Goal: Contribute content: Add original content to the website for others to see

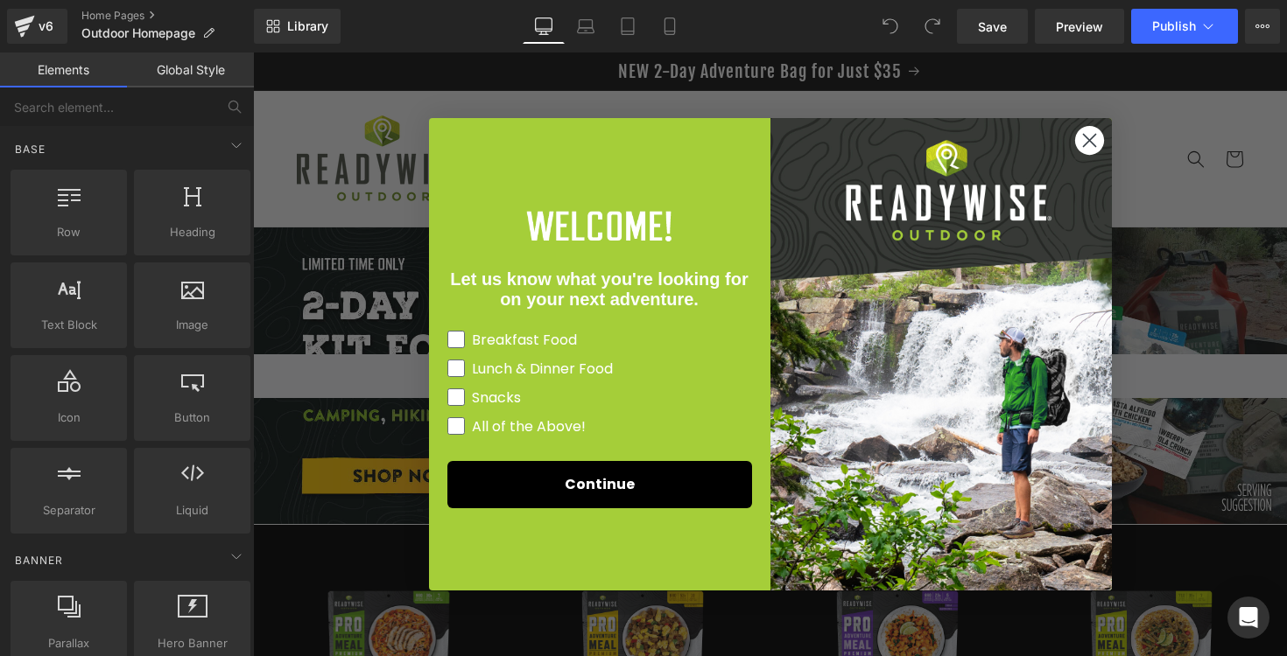
click at [1088, 138] on circle "Close dialog" at bounding box center [1088, 140] width 29 height 29
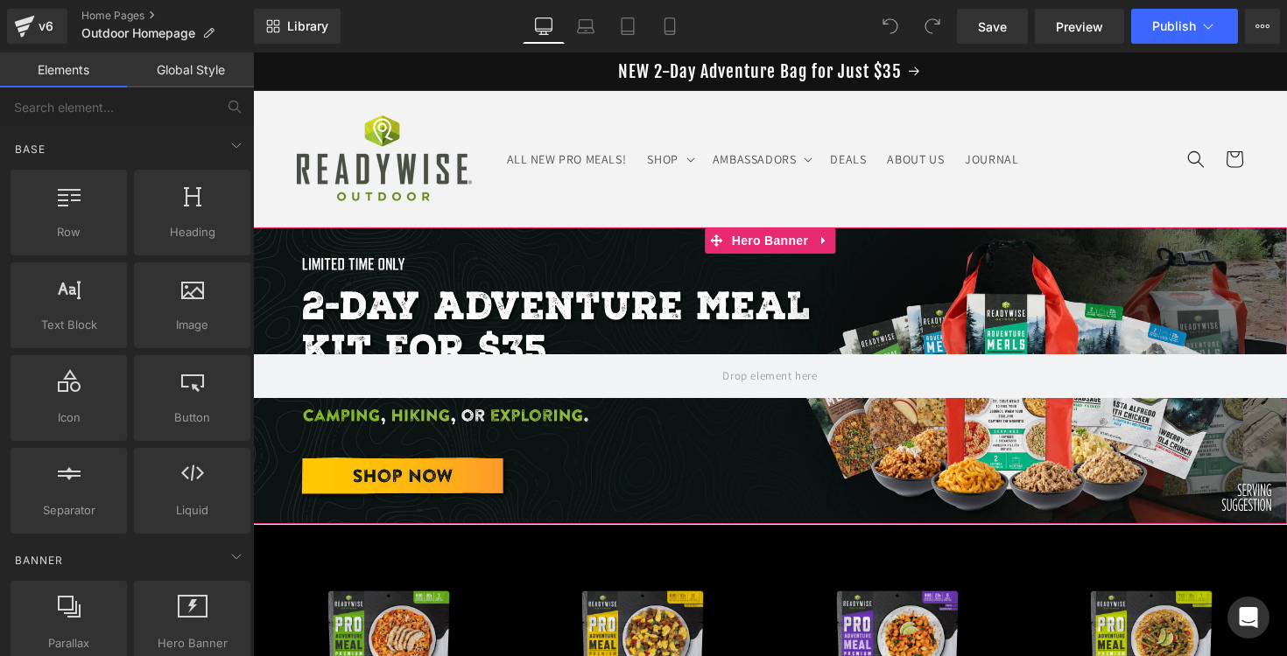
click at [412, 322] on div at bounding box center [770, 376] width 1034 height 297
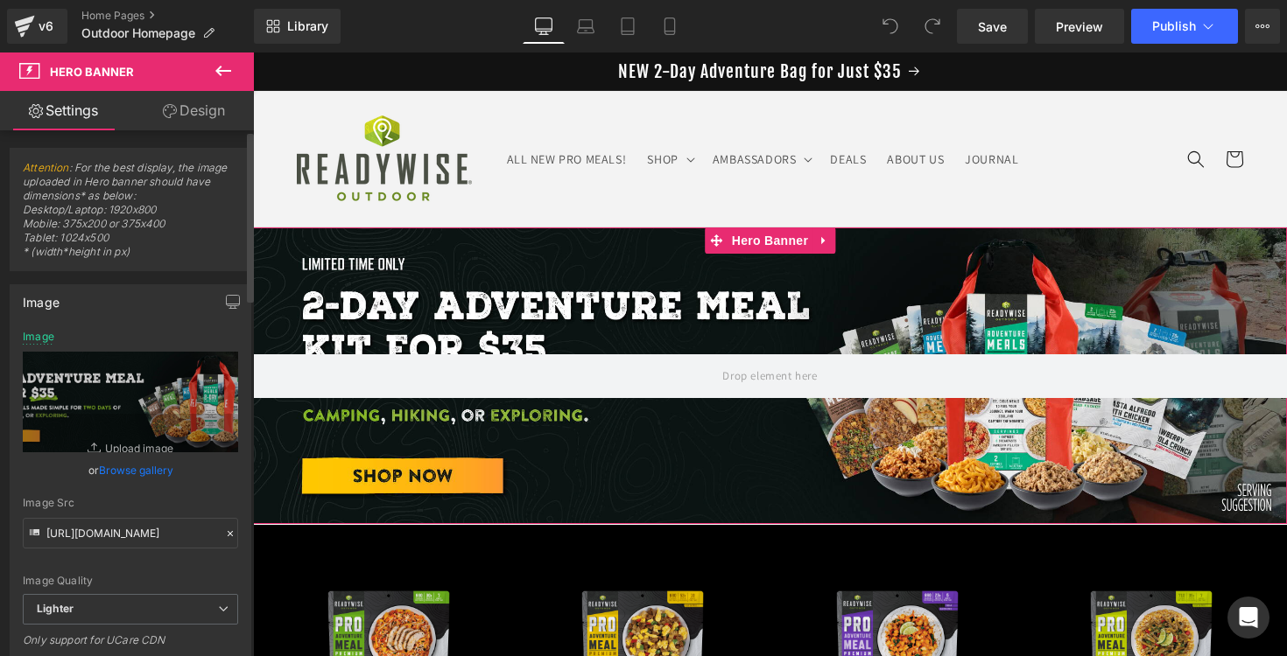
click at [141, 470] on link "Browse gallery" at bounding box center [136, 470] width 74 height 31
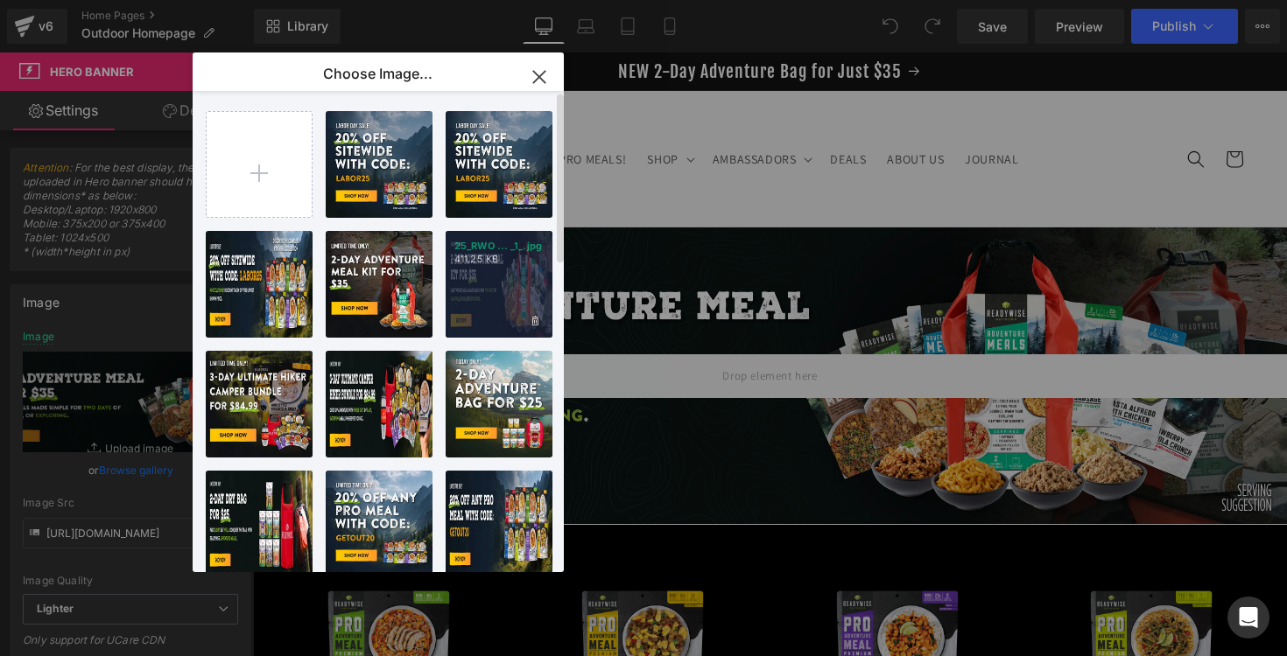
click at [474, 269] on div "25_RWO ... _1_.jpg 411.25 KB" at bounding box center [498, 284] width 107 height 107
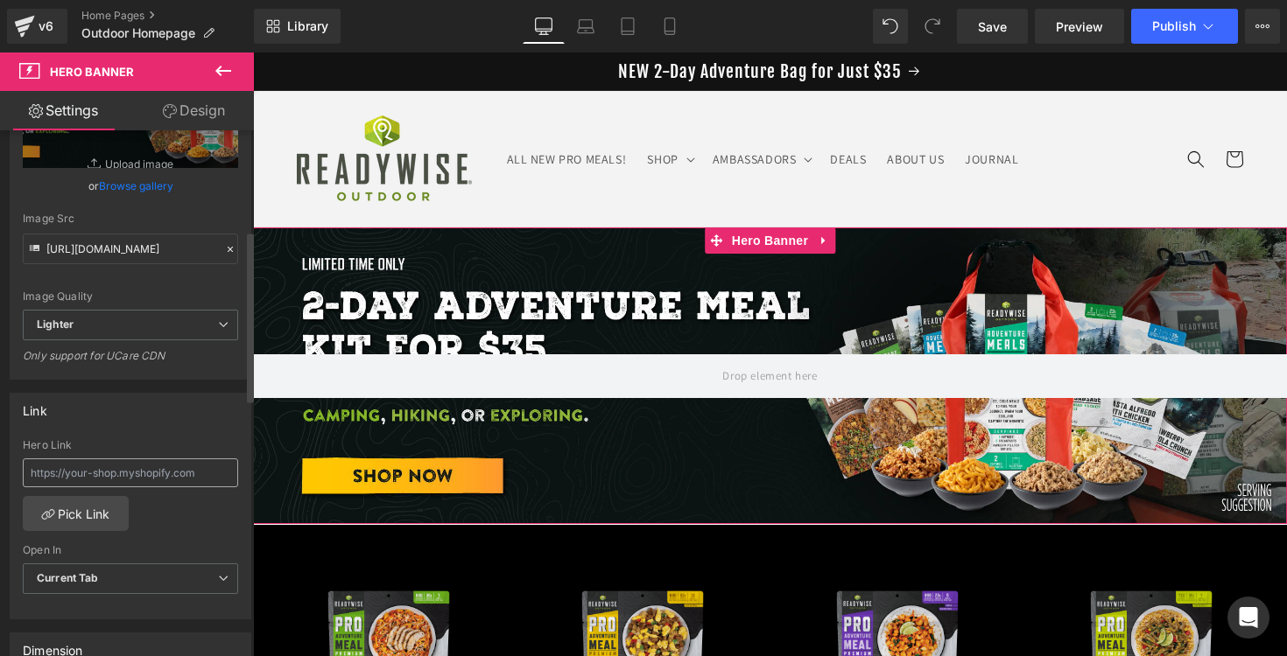
scroll to position [329, 0]
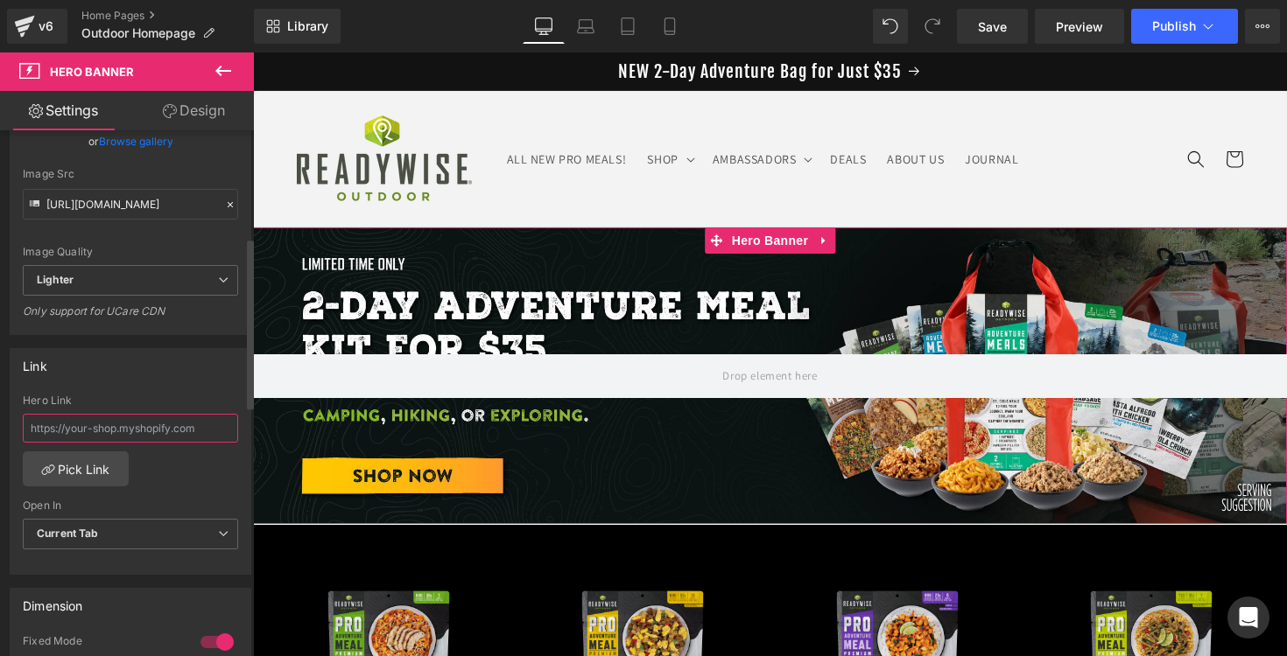
click at [131, 429] on input "text" at bounding box center [130, 428] width 215 height 29
paste input "[URL][DOMAIN_NAME]"
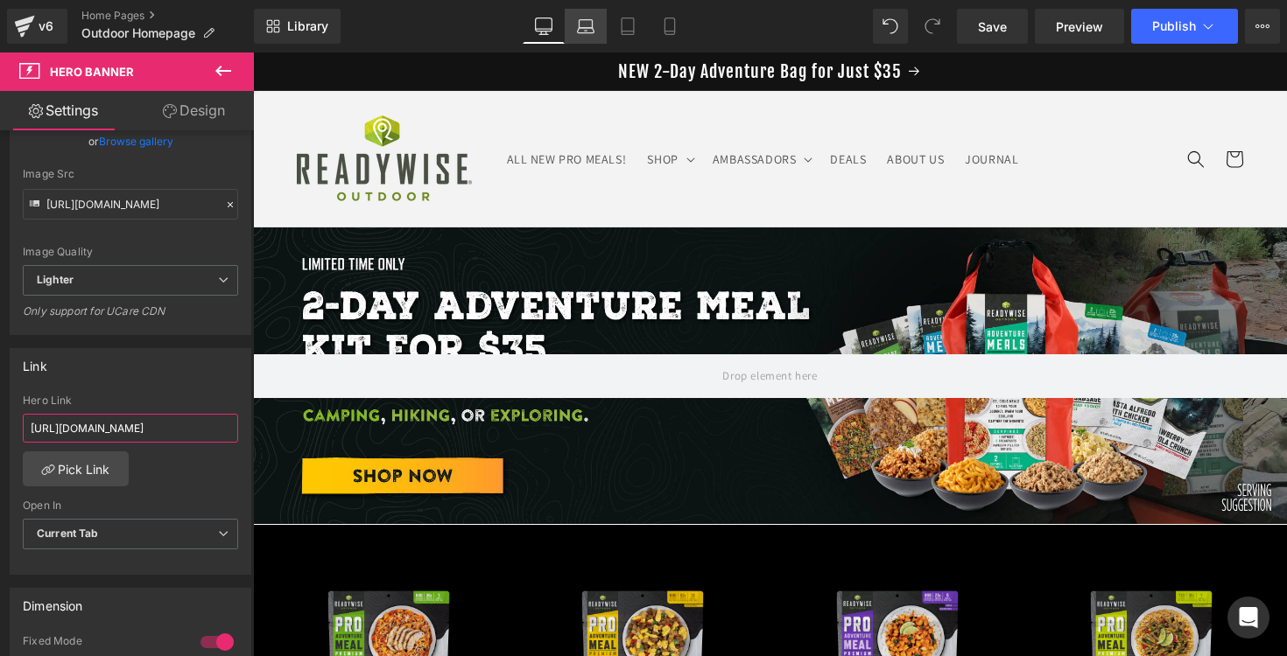
type input "[URL][DOMAIN_NAME]"
click at [597, 21] on link "Laptop" at bounding box center [586, 26] width 42 height 35
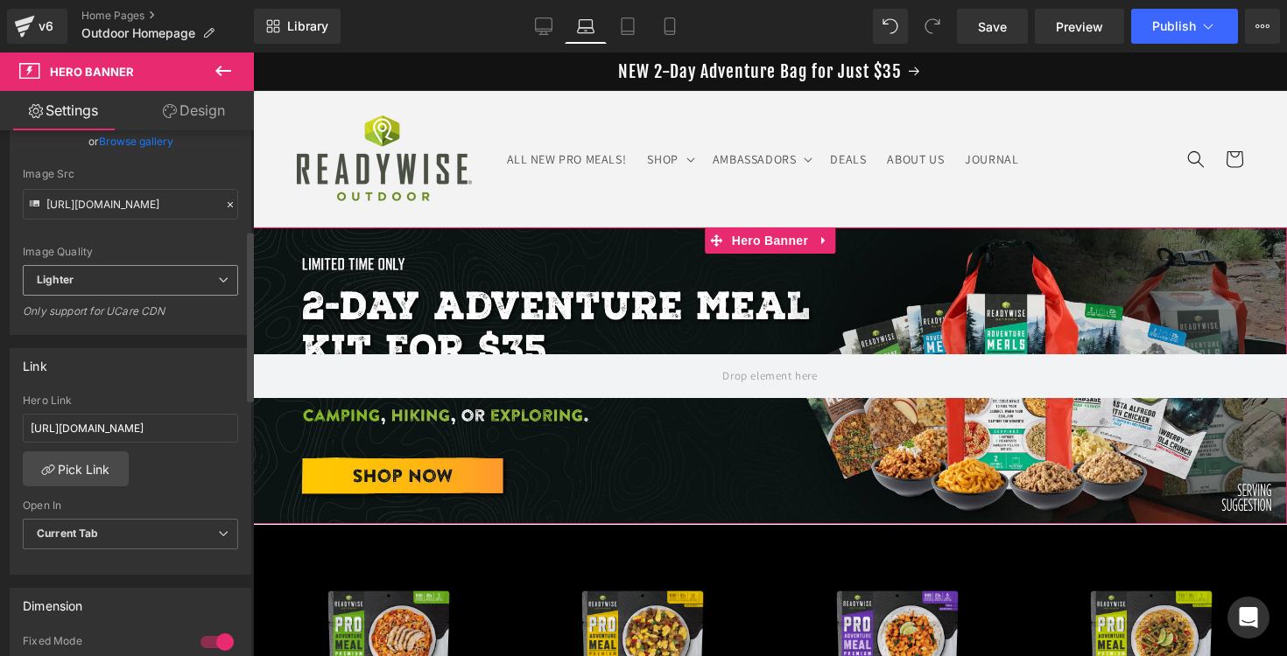
scroll to position [0, 0]
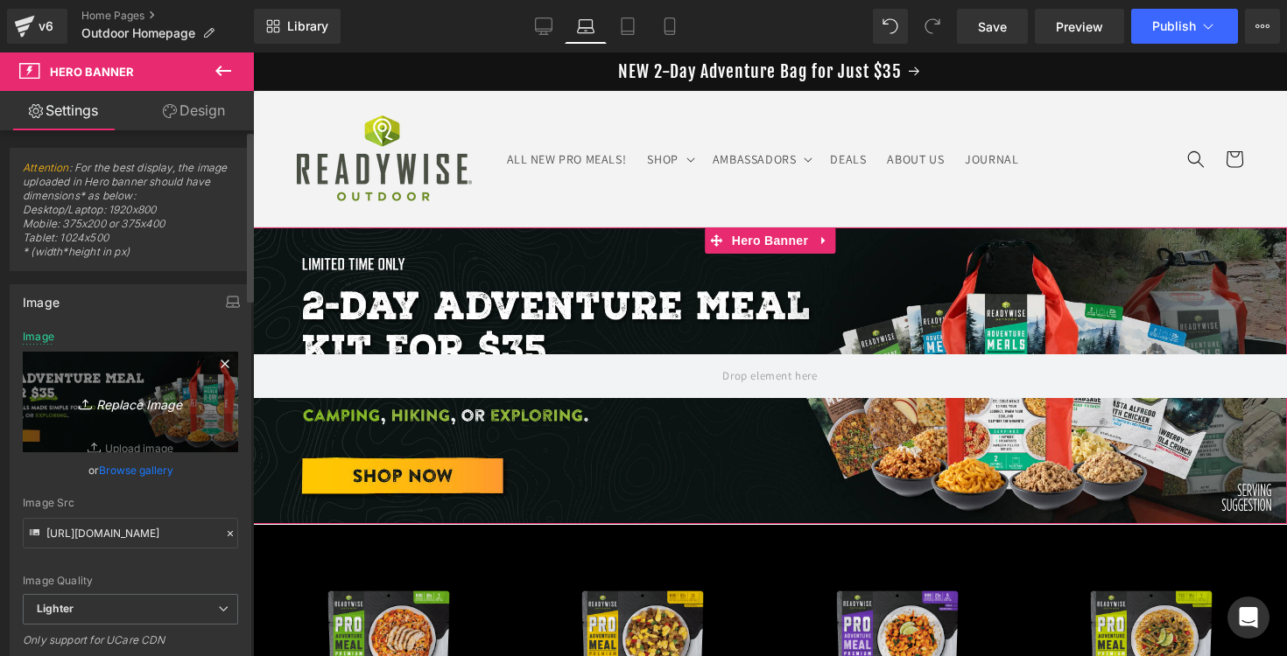
click at [120, 404] on icon "Replace Image" at bounding box center [130, 402] width 140 height 22
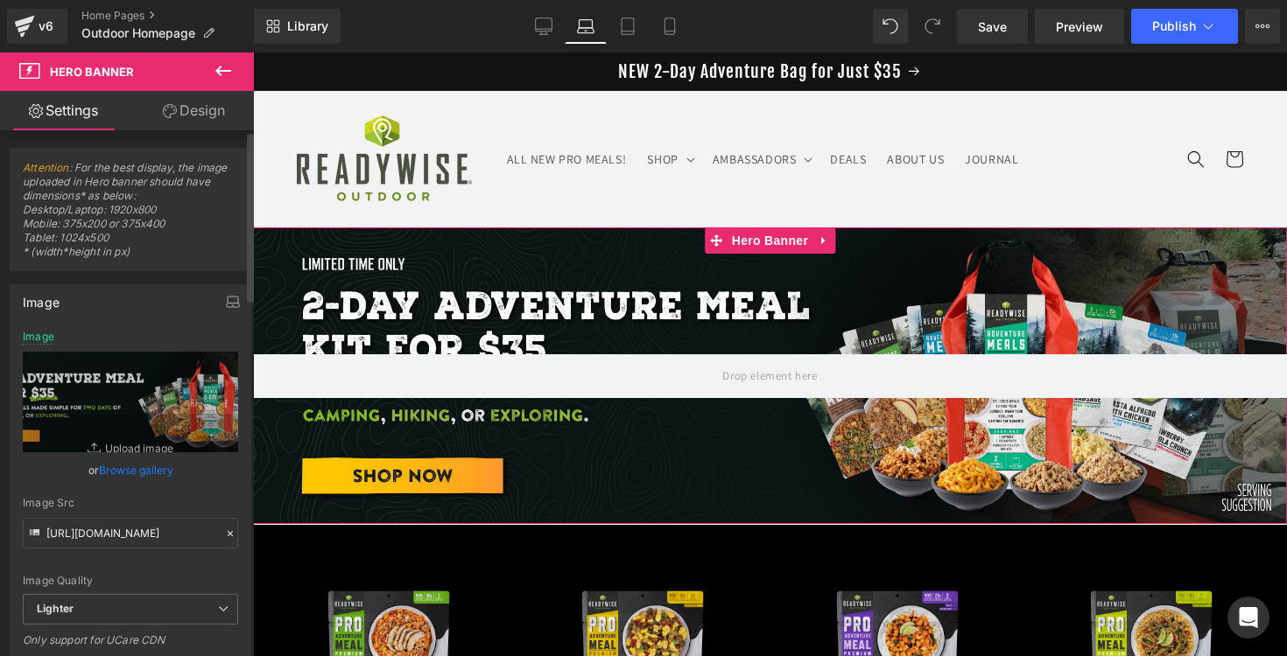
click at [140, 467] on link "Browse gallery" at bounding box center [136, 470] width 74 height 31
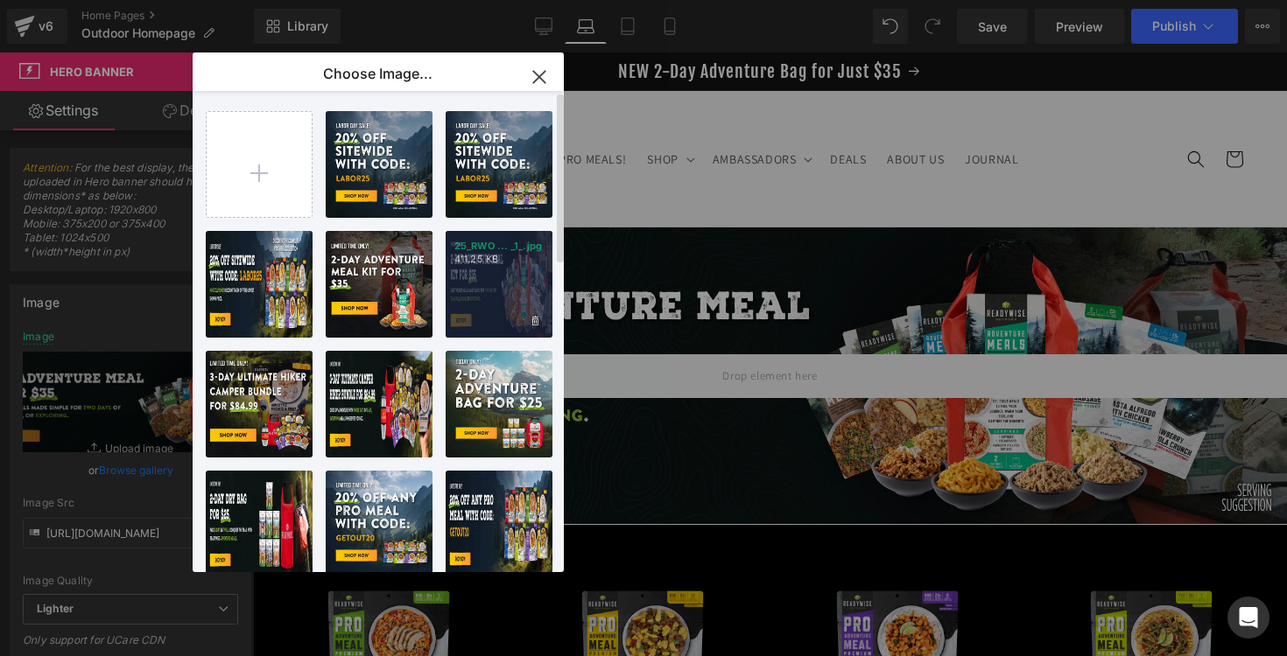
click at [479, 276] on div "25_RWO ... _1_.jpg 411.25 KB" at bounding box center [498, 284] width 107 height 107
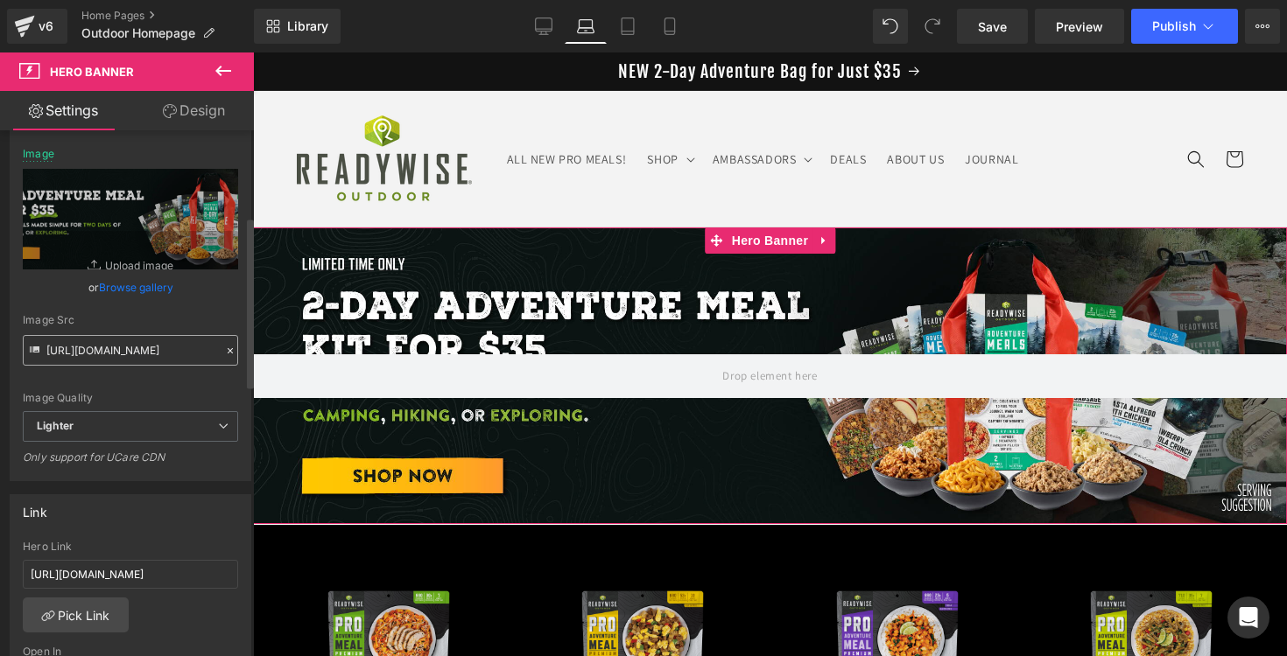
scroll to position [265, 0]
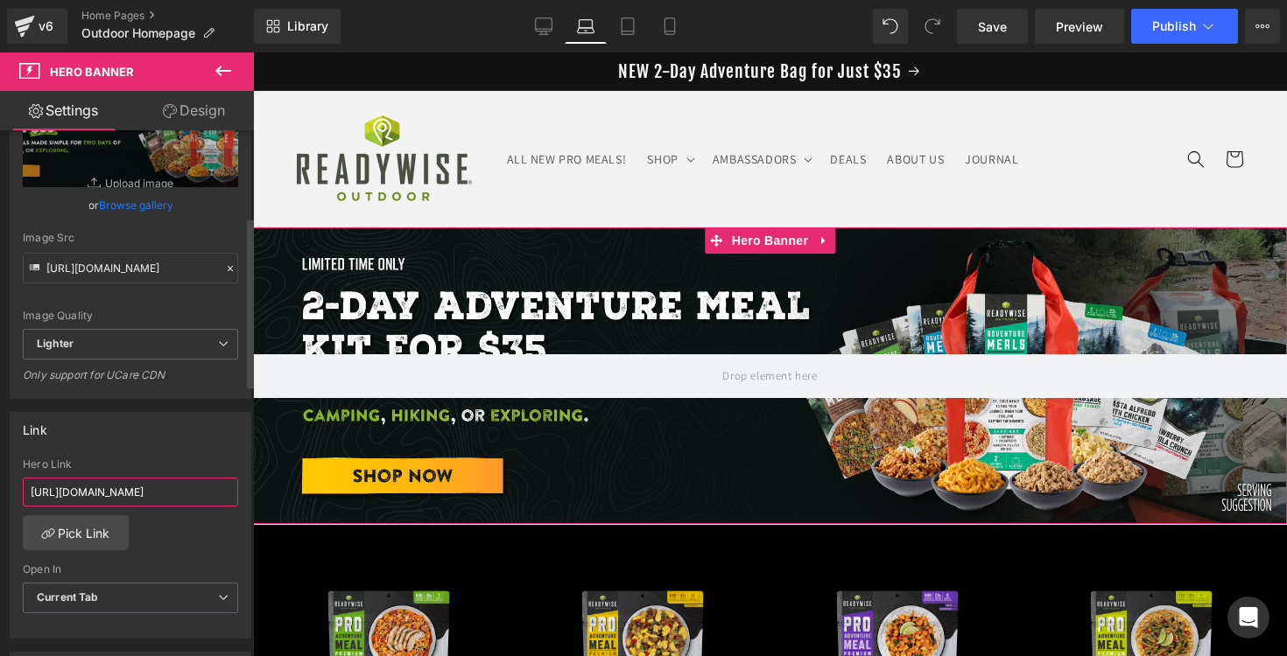
click at [130, 501] on input "[URL][DOMAIN_NAME]" at bounding box center [130, 492] width 215 height 29
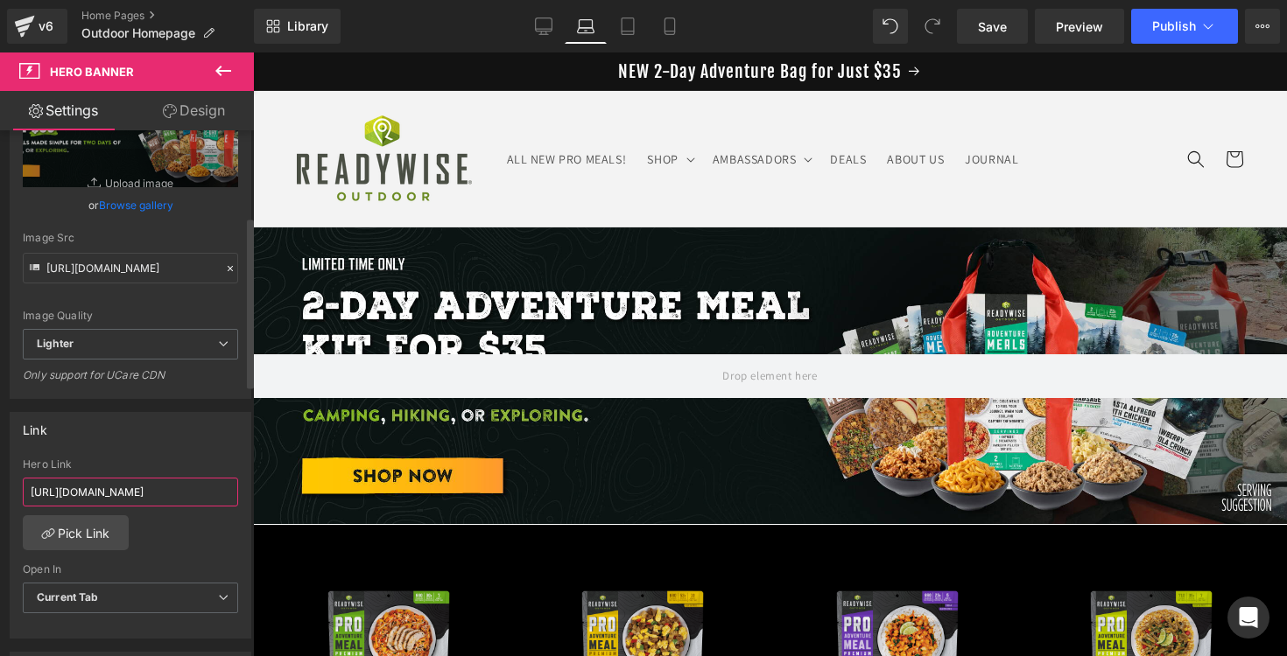
scroll to position [0, 182]
click at [629, 38] on link "Tablet" at bounding box center [628, 26] width 42 height 35
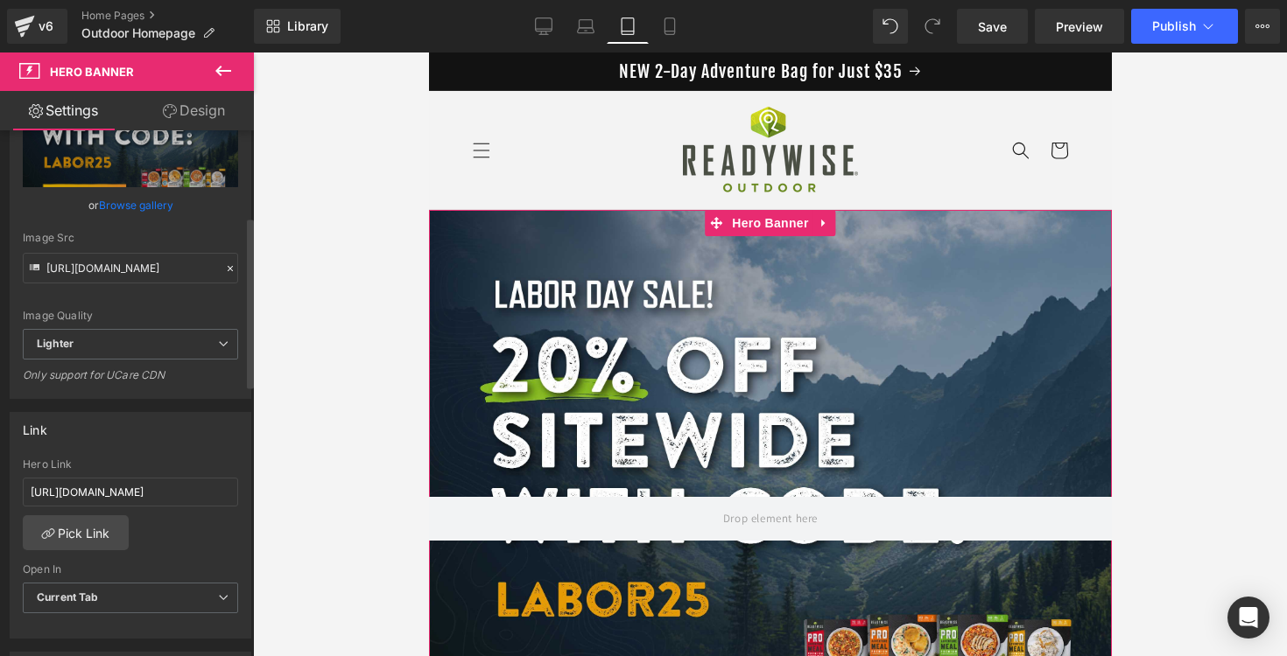
click at [120, 202] on link "Browse gallery" at bounding box center [136, 205] width 74 height 31
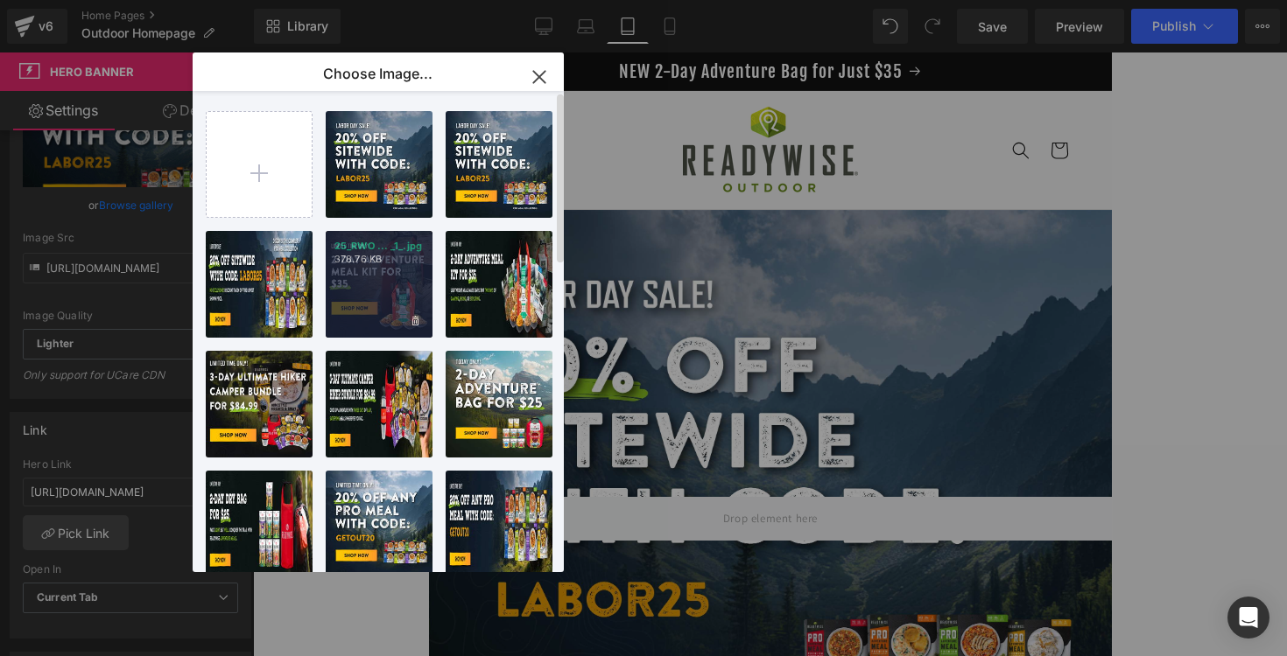
click at [407, 289] on div "25_RWO ... _1_.jpg 378.76 KB" at bounding box center [379, 284] width 107 height 107
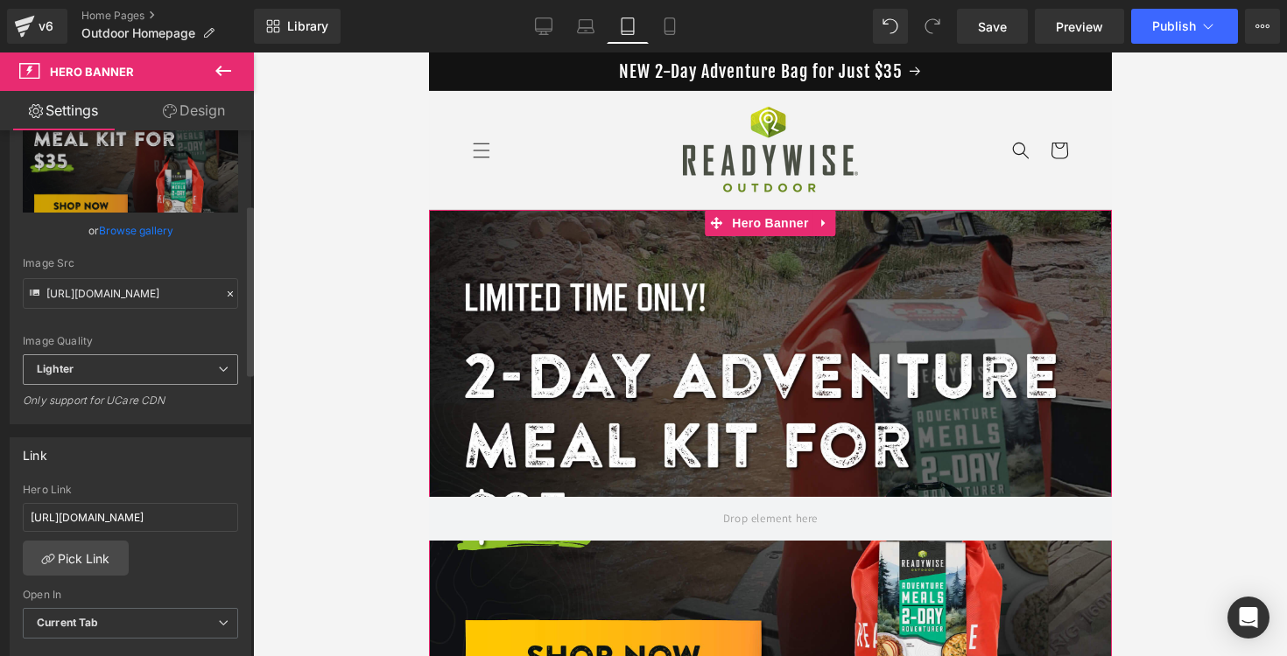
scroll to position [224, 0]
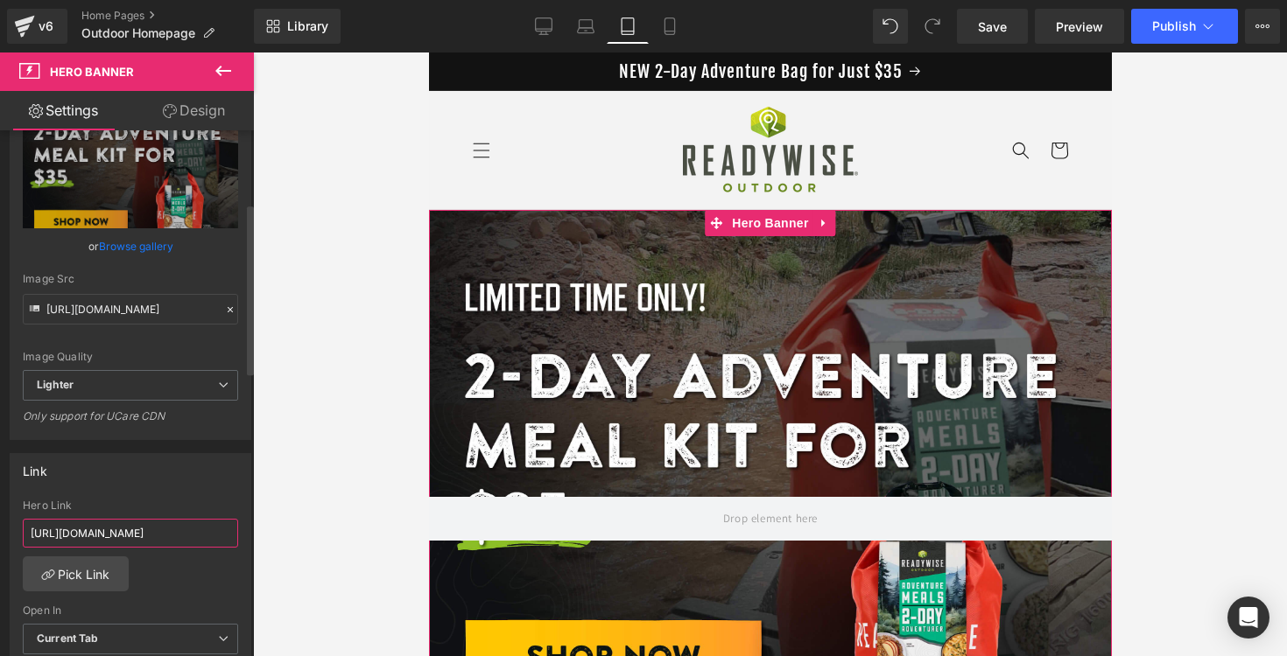
click at [124, 530] on input "[URL][DOMAIN_NAME]" at bounding box center [130, 533] width 215 height 29
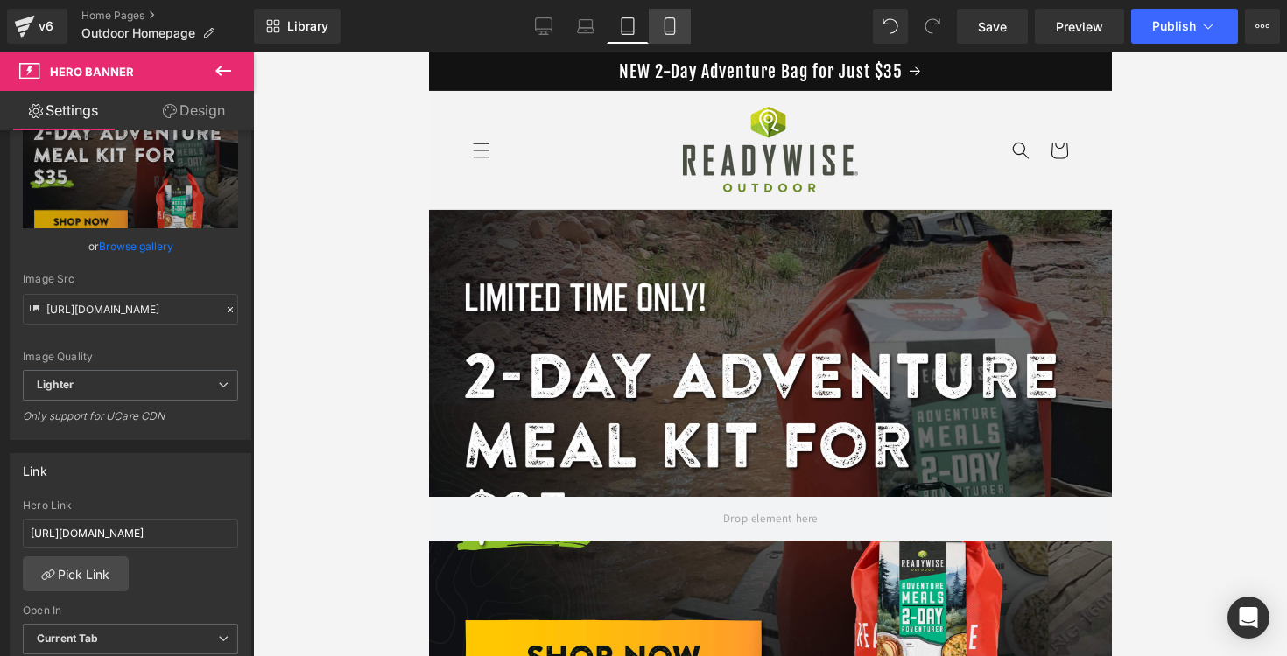
scroll to position [0, 0]
click at [663, 31] on icon at bounding box center [670, 27] width 18 height 18
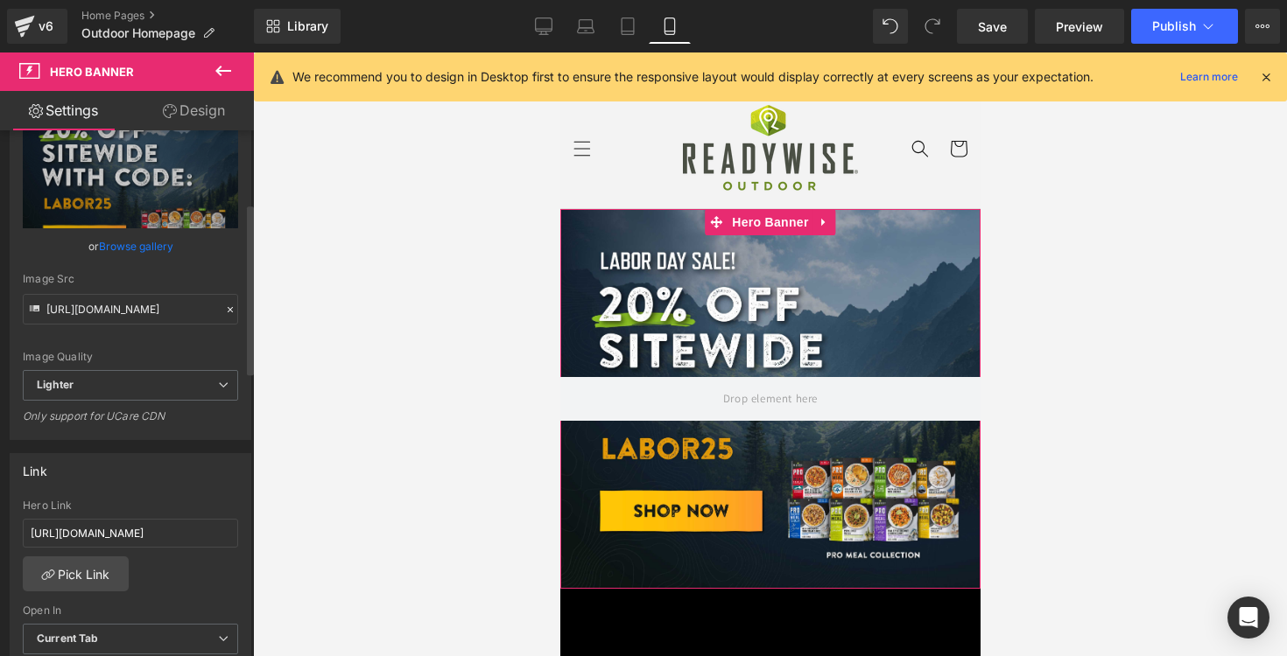
click at [151, 251] on link "Browse gallery" at bounding box center [136, 246] width 74 height 31
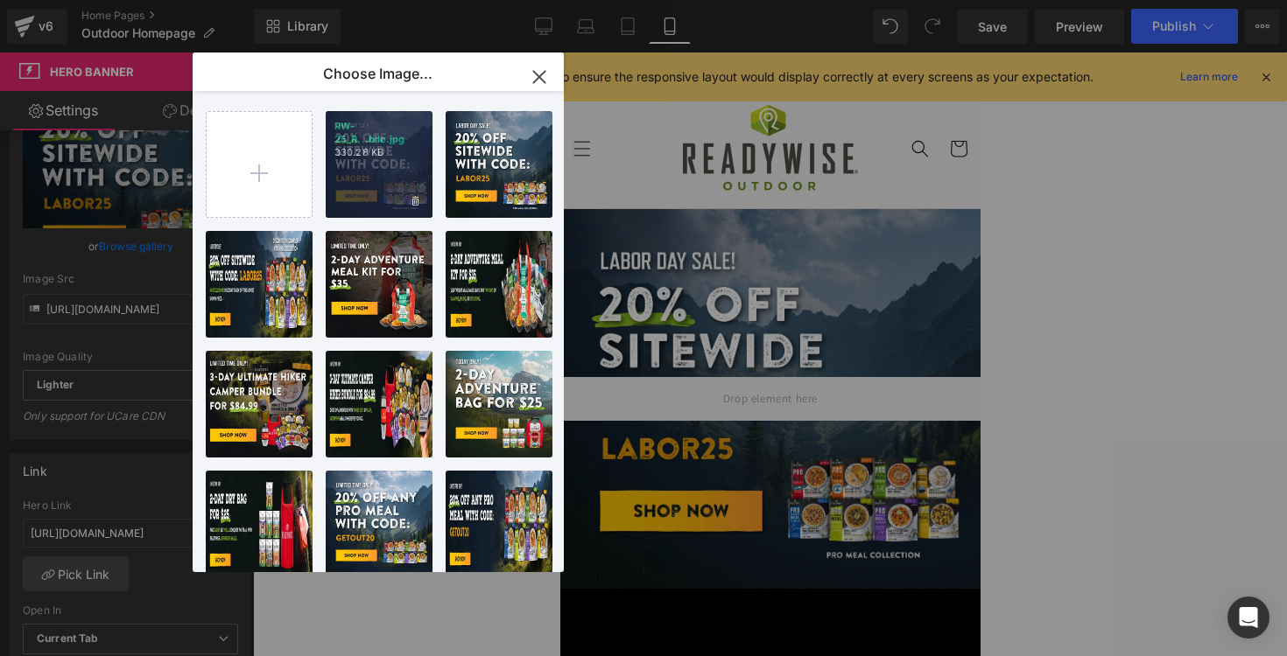
click at [377, 145] on p "RW-25_R...bile.jpg" at bounding box center [378, 133] width 89 height 26
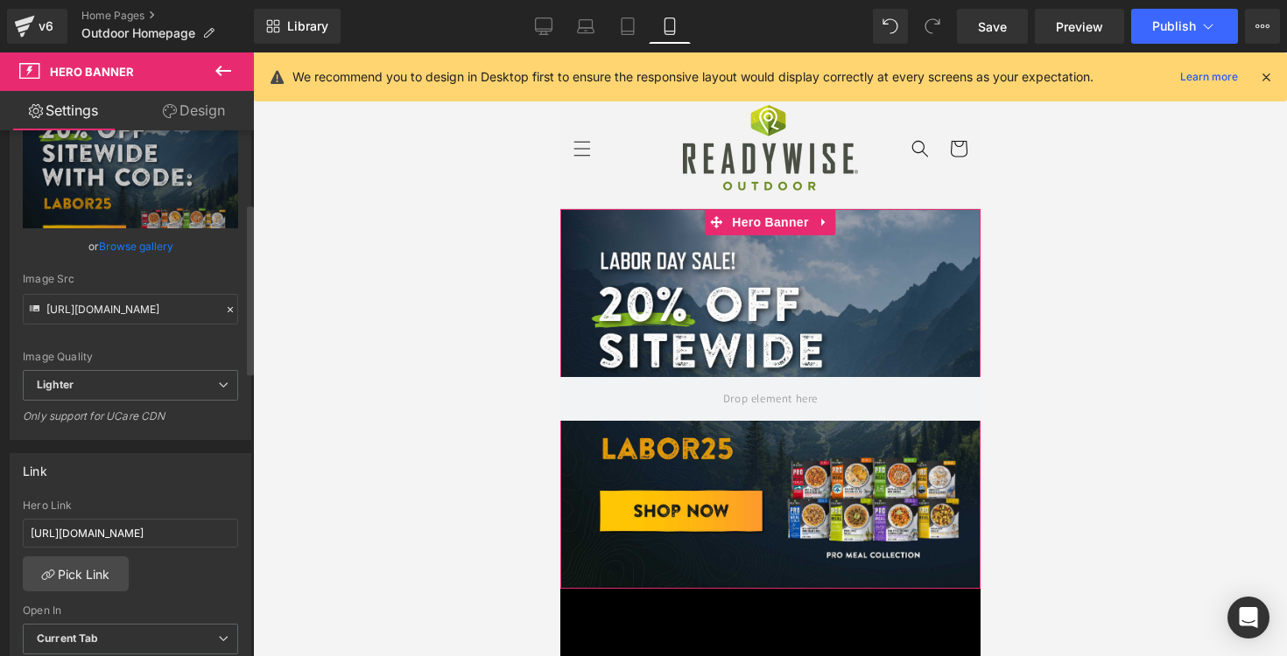
click at [148, 243] on link "Browse gallery" at bounding box center [136, 246] width 74 height 31
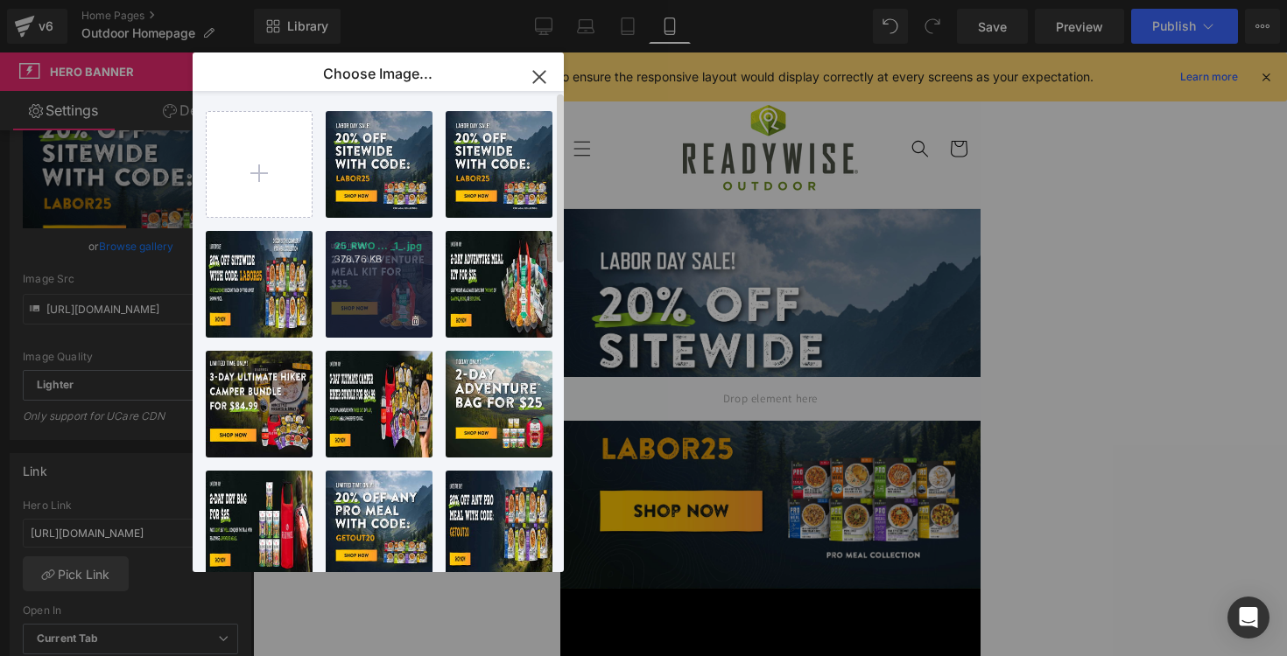
click at [395, 273] on div "25_RWO ... _1_.jpg 378.76 KB" at bounding box center [379, 284] width 107 height 107
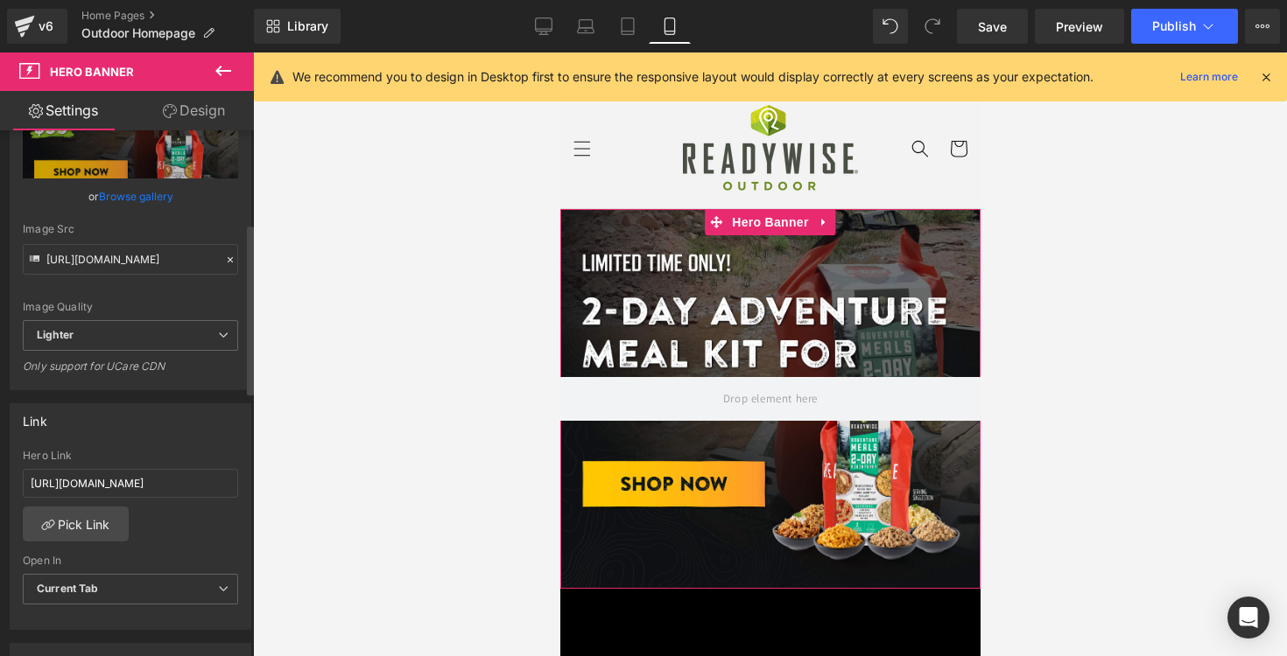
scroll to position [286, 0]
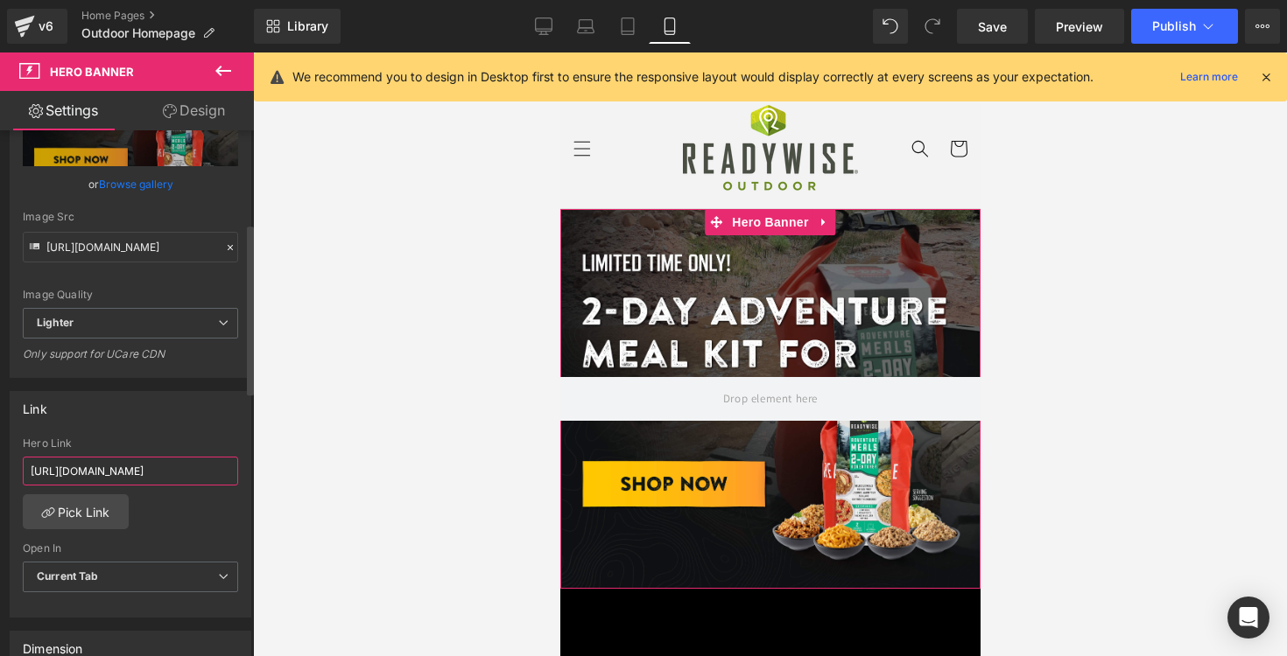
click at [105, 472] on input "[URL][DOMAIN_NAME]" at bounding box center [130, 471] width 215 height 29
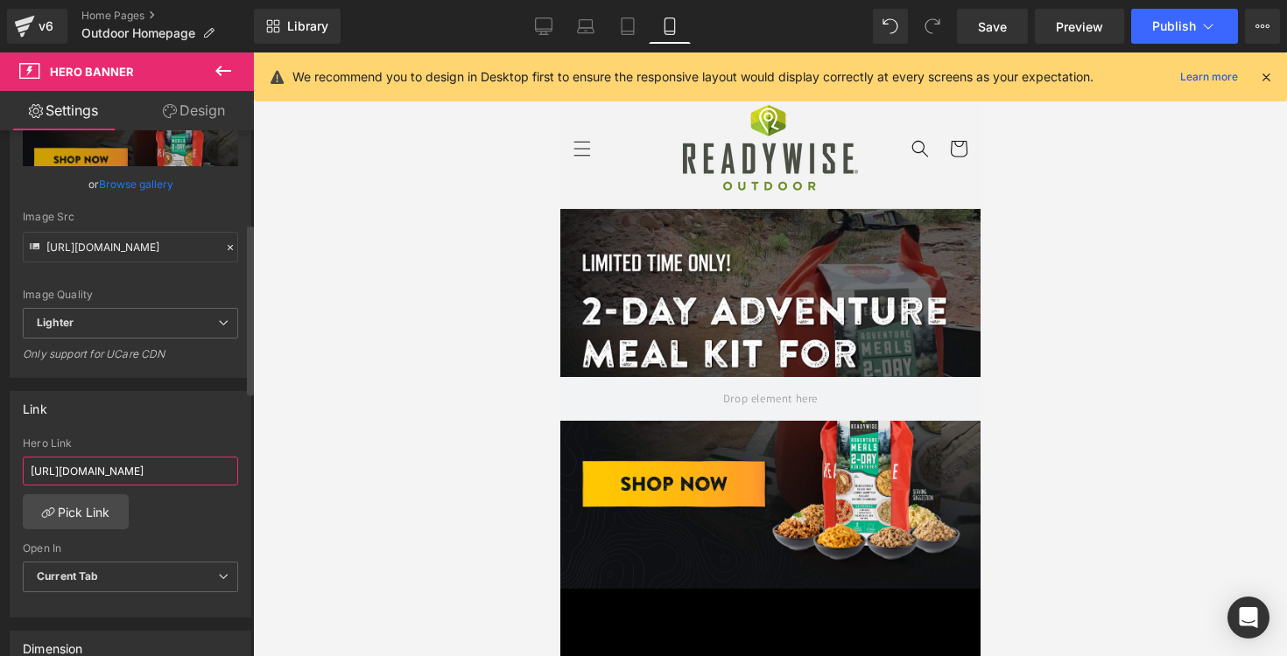
scroll to position [0, 182]
click at [1190, 26] on span "Publish" at bounding box center [1174, 26] width 44 height 14
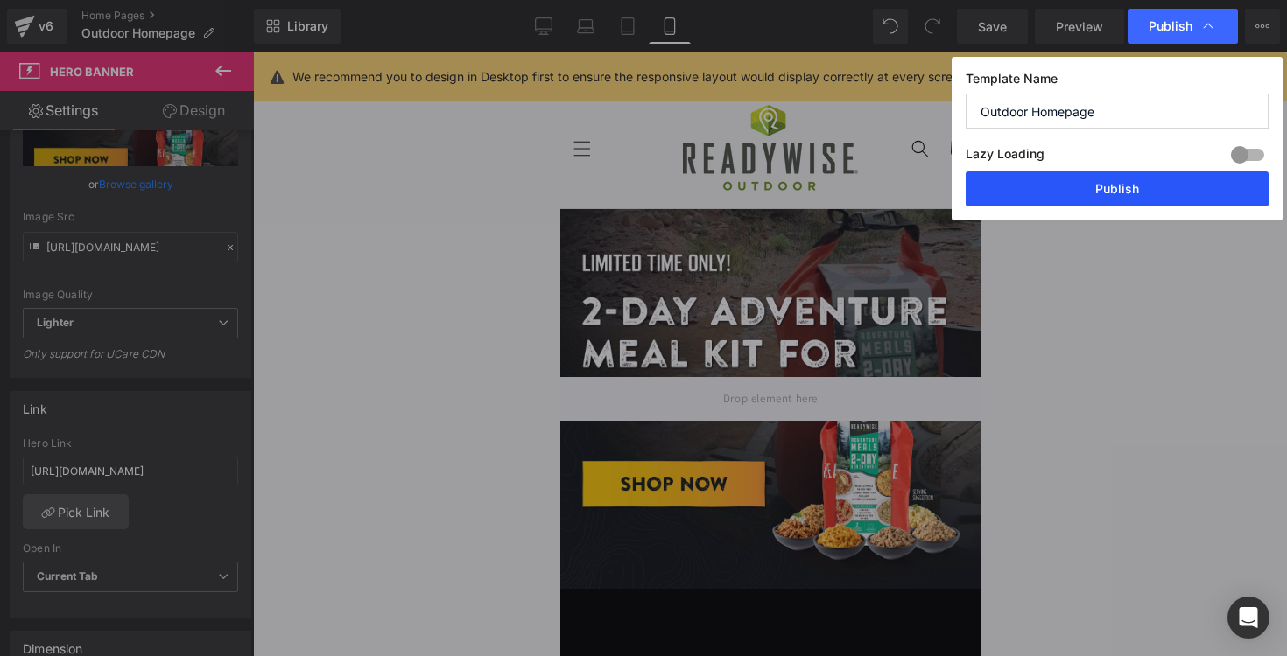
click at [1125, 196] on button "Publish" at bounding box center [1116, 189] width 303 height 35
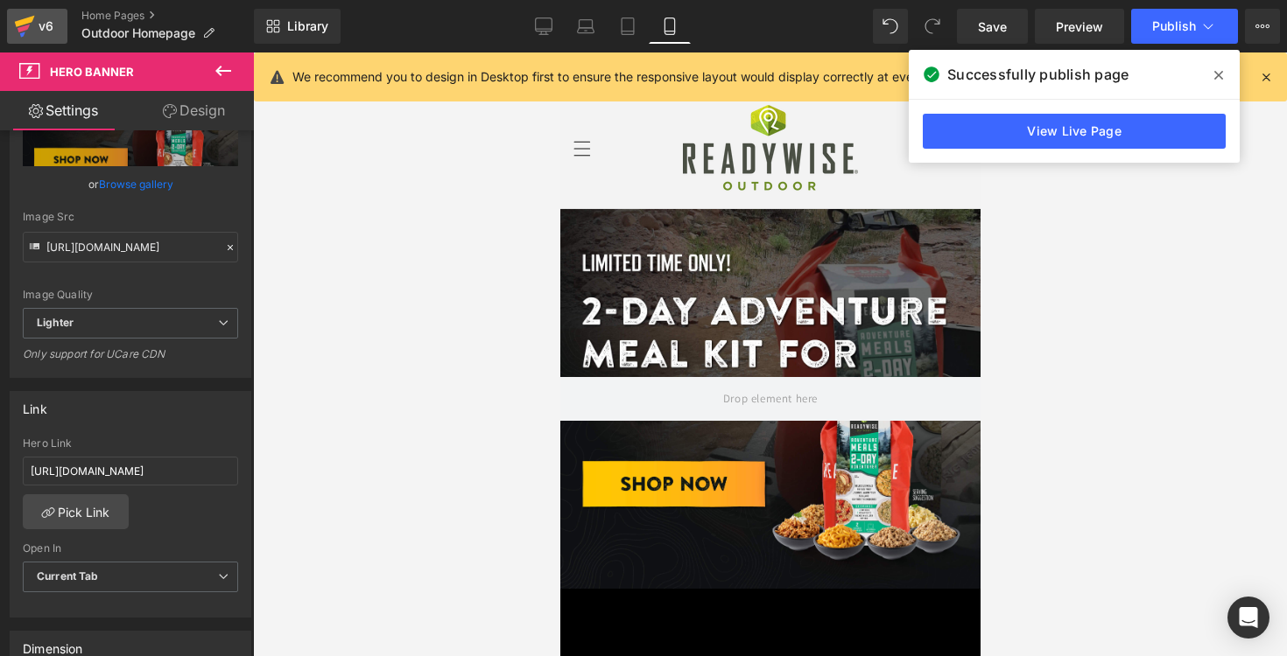
click at [31, 17] on icon at bounding box center [25, 21] width 20 height 11
